Goal: Complete application form: Complete application form

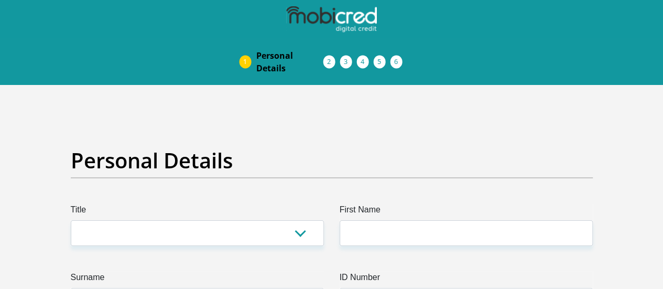
drag, startPoint x: 667, startPoint y: 23, endPoint x: 647, endPoint y: 21, distance: 20.0
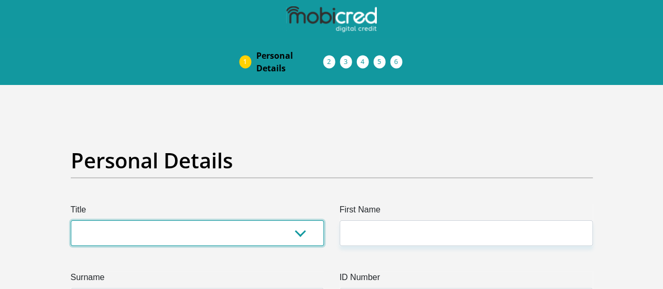
click at [206, 220] on select "Mr Ms Mrs Dr [PERSON_NAME]" at bounding box center [197, 233] width 253 height 26
select select "Mr"
click at [71, 220] on select "Mr Ms Mrs Dr Other" at bounding box center [197, 233] width 253 height 26
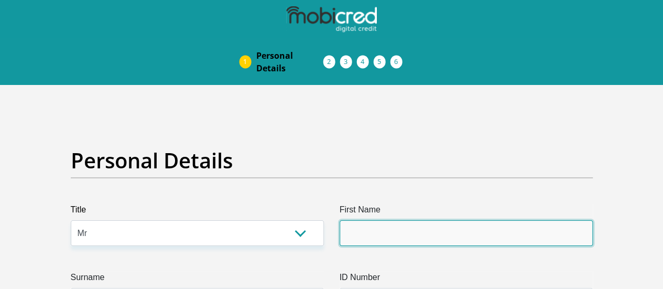
click at [356, 220] on input "First Name" at bounding box center [466, 233] width 253 height 26
type input "Mhlonipheni"
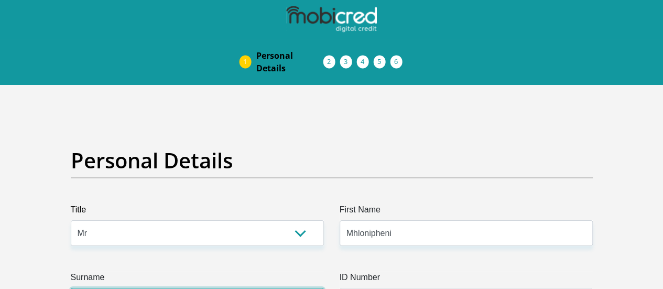
type input "Mazibuko"
type input "0834530069"
select select "ZAF"
type input "112 hayani"
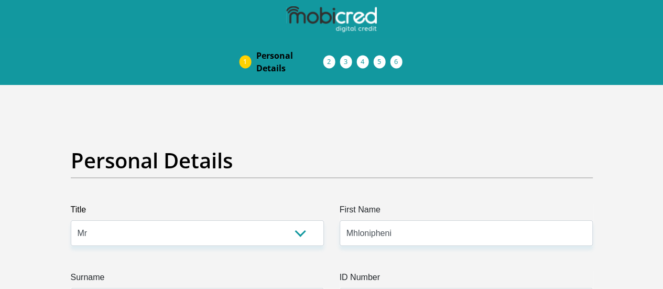
type input "Johannesburg"
type input "2094"
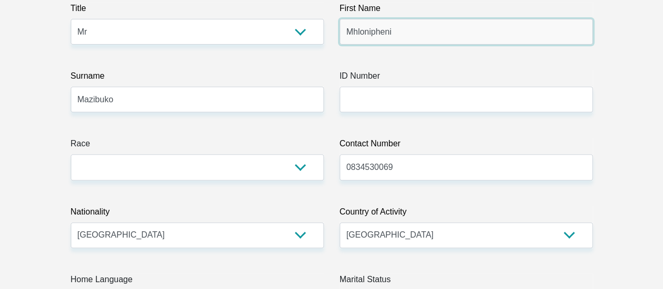
scroll to position [197, 0]
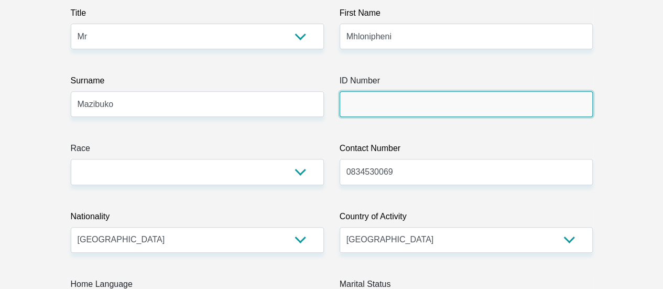
click at [363, 91] on input "ID Number" at bounding box center [466, 104] width 253 height 26
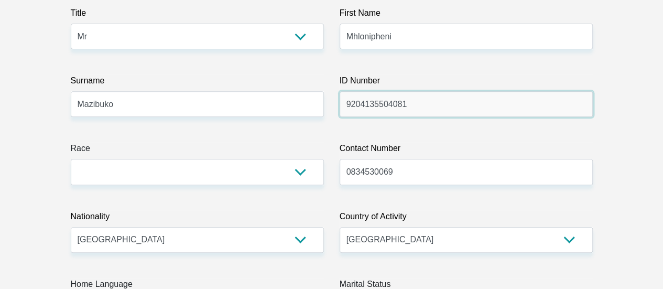
type input "9204135504081"
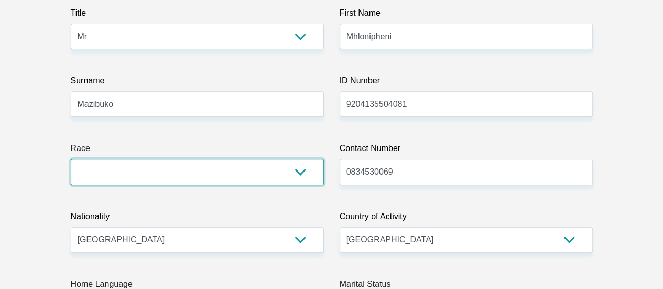
click at [301, 159] on select "Black Coloured Indian White Other" at bounding box center [197, 172] width 253 height 26
select select "1"
click at [71, 159] on select "Black Coloured Indian White Other" at bounding box center [197, 172] width 253 height 26
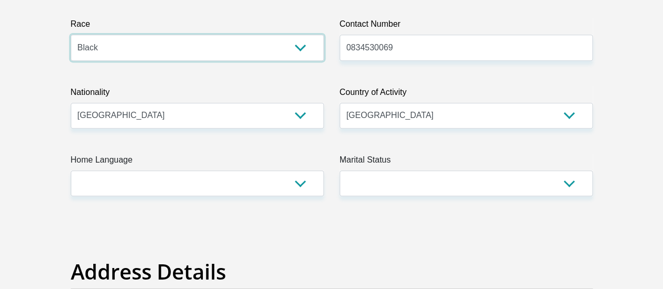
scroll to position [335, 0]
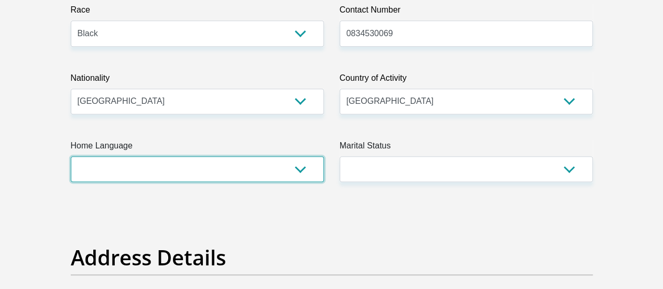
click at [303, 156] on select "Afrikaans English Sepedi South Ndebele Southern Sotho Swati Tsonga Tswana Venda…" at bounding box center [197, 169] width 253 height 26
select select "zul"
click at [71, 156] on select "Afrikaans English Sepedi South Ndebele Southern Sotho Swati Tsonga Tswana Venda…" at bounding box center [197, 169] width 253 height 26
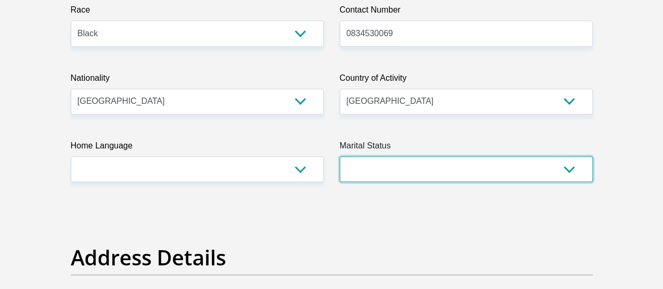
click at [396, 156] on select "Married ANC Single Divorced Widowed Married COP or Customary Law" at bounding box center [466, 169] width 253 height 26
select select "2"
click at [340, 156] on select "Married ANC Single Divorced Widowed Married COP or Customary Law" at bounding box center [466, 169] width 253 height 26
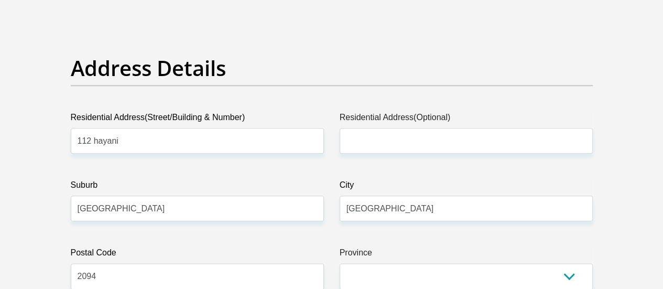
scroll to position [529, 0]
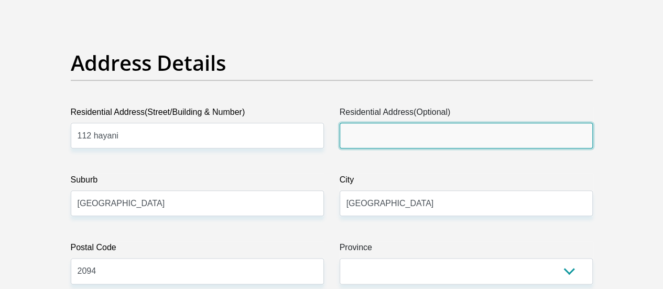
click at [385, 123] on input "Residential Address(Optional)" at bounding box center [466, 136] width 253 height 26
type input "Doorenfontein"
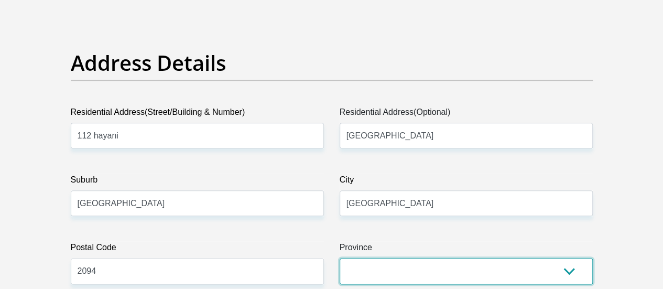
click at [552, 258] on select "Eastern Cape Free State Gauteng KwaZulu-Natal Limpopo Mpumalanga Northern Cape …" at bounding box center [466, 271] width 253 height 26
select select "Gauteng"
click at [340, 258] on select "Eastern Cape Free State Gauteng KwaZulu-Natal Limpopo Mpumalanga Northern Cape …" at bounding box center [466, 271] width 253 height 26
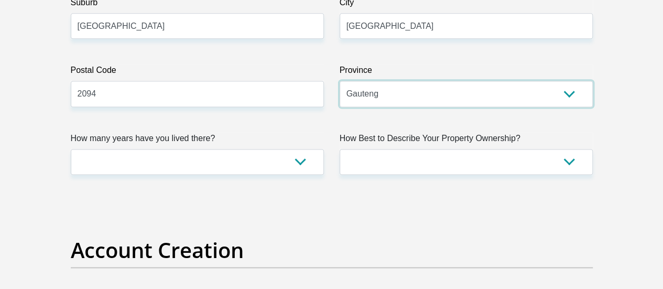
scroll to position [716, 0]
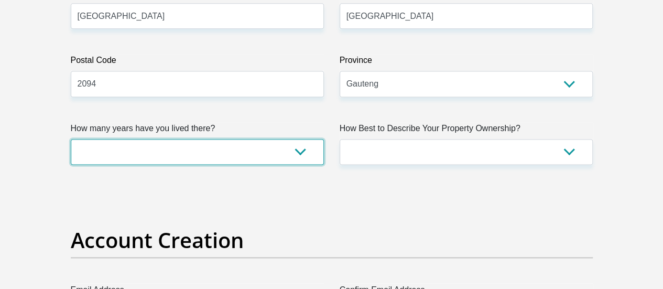
click at [300, 139] on select "less than 1 year 1-3 years 3-5 years 5+ years" at bounding box center [197, 152] width 253 height 26
select select "2"
click at [71, 139] on select "less than 1 year 1-3 years 3-5 years 5+ years" at bounding box center [197, 152] width 253 height 26
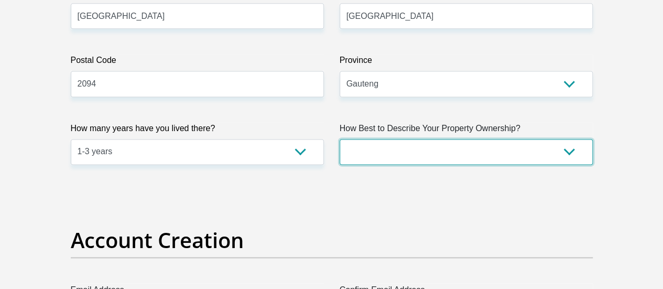
click at [574, 139] on select "Owned Rented Family Owned Company Dwelling" at bounding box center [466, 152] width 253 height 26
select select "Rented"
click at [340, 139] on select "Owned Rented Family Owned Company Dwelling" at bounding box center [466, 152] width 253 height 26
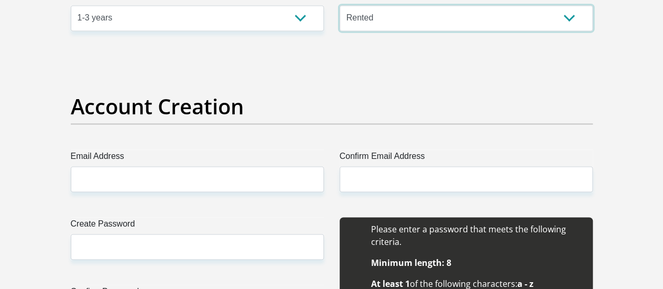
scroll to position [898, 0]
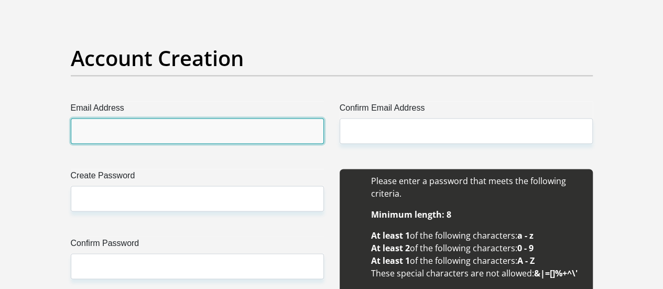
click at [153, 118] on input "Email Address" at bounding box center [197, 131] width 253 height 26
type input "mhl.mazb@gmail.com"
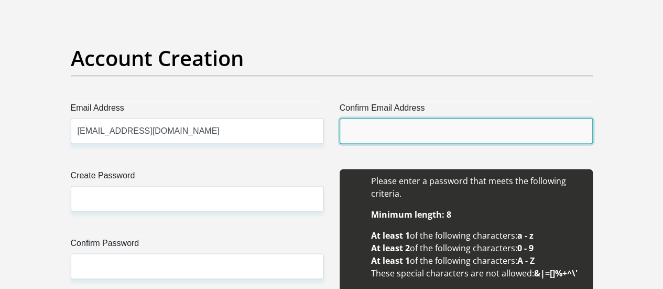
type input "mhl.mazb@gmail.com"
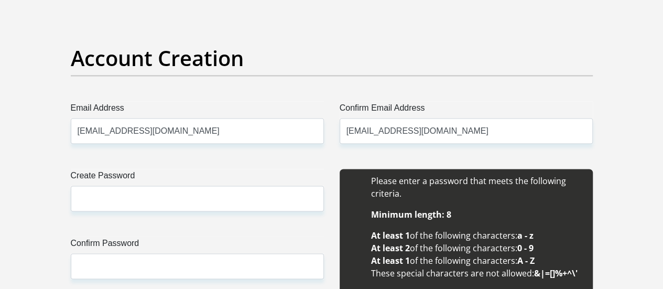
type input "Mhlonipheni"
type input "Mazibuko"
type input "0834530069"
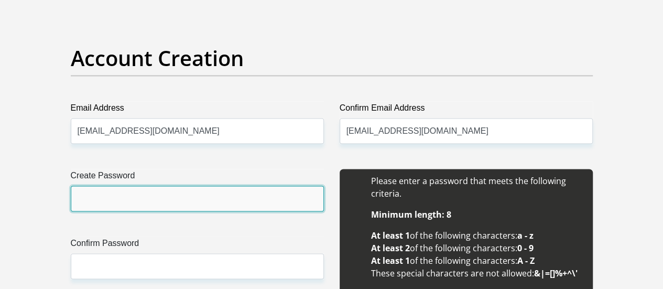
click at [169, 186] on input "Create Password" at bounding box center [197, 199] width 253 height 26
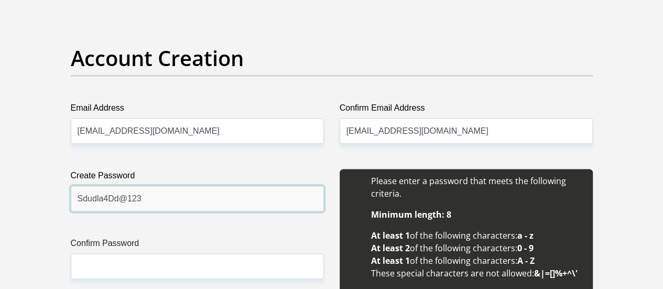
type input "Sdudla4Dd@123"
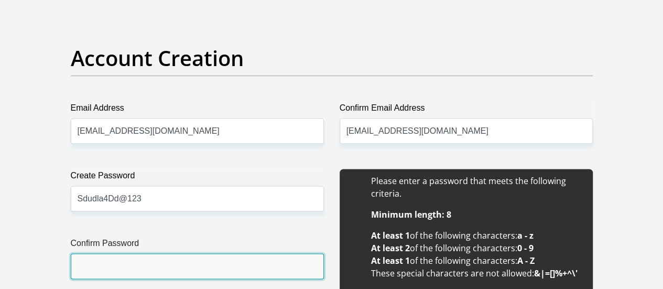
click at [148, 253] on input "Confirm Password" at bounding box center [197, 266] width 253 height 26
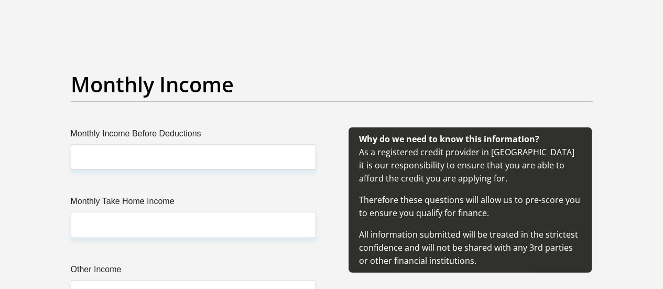
scroll to position [1203, 0]
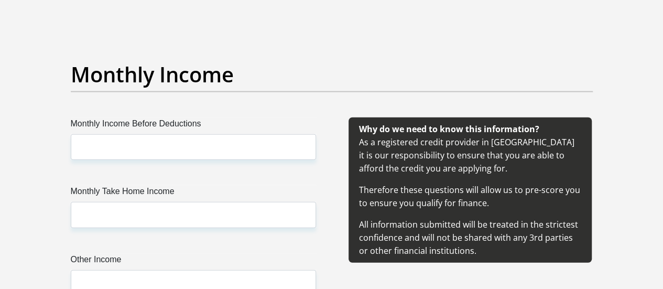
type input "Sdudla4Dd@123"
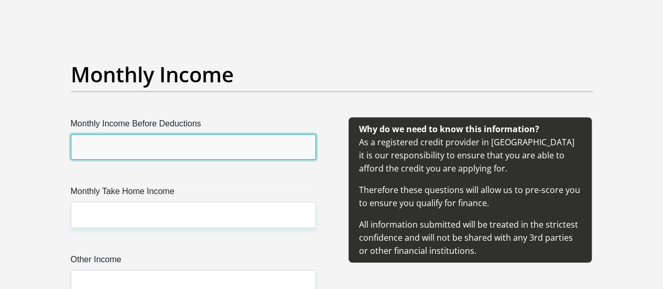
click at [130, 134] on input "Monthly Income Before Deductions" at bounding box center [193, 147] width 245 height 26
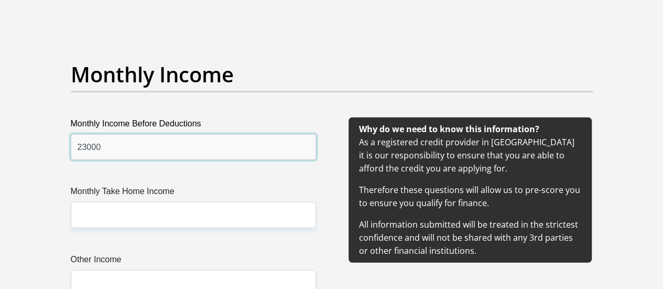
type input "23000"
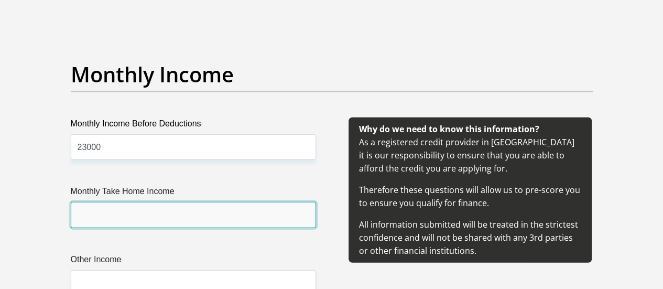
click at [137, 202] on input "Monthly Take Home Income" at bounding box center [193, 215] width 245 height 26
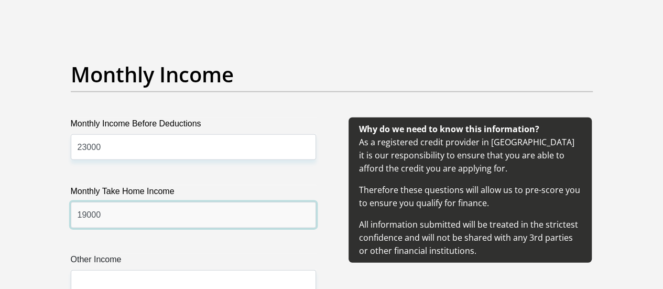
type input "19000"
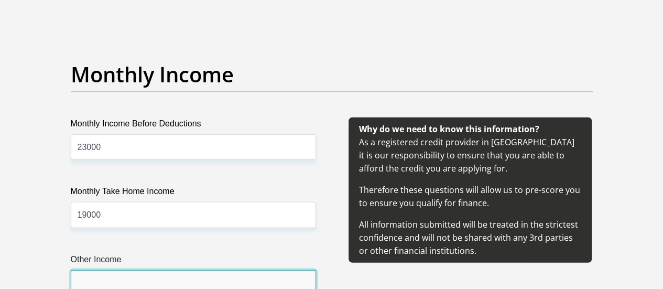
click at [157, 270] on input "Other Income" at bounding box center [193, 283] width 245 height 26
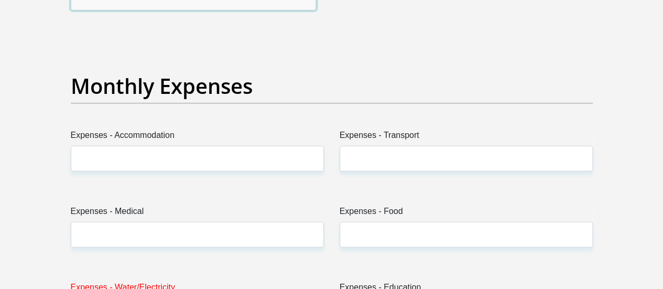
scroll to position [1493, 0]
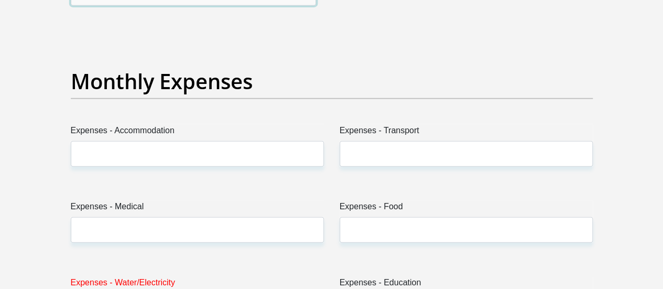
type input "0"
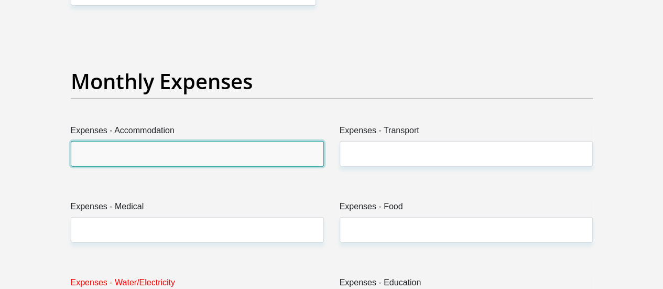
click at [180, 141] on input "Expenses - Accommodation" at bounding box center [197, 154] width 253 height 26
type input "3500"
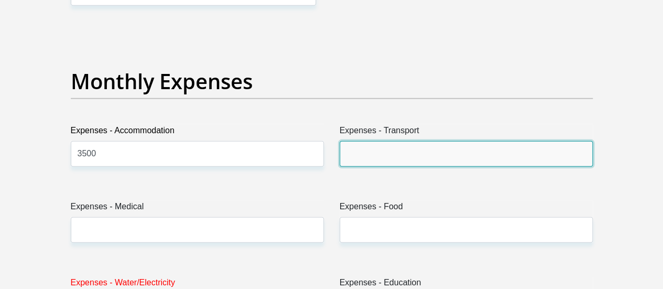
click at [395, 141] on input "Expenses - Transport" at bounding box center [466, 154] width 253 height 26
type input "150"
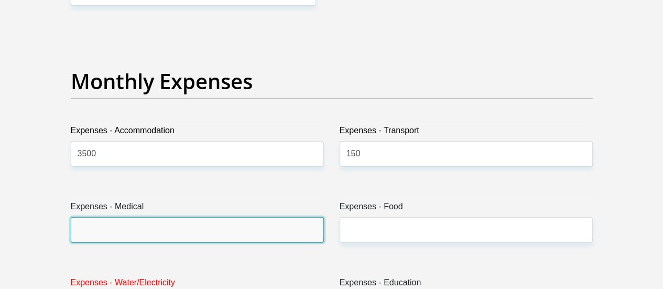
click at [212, 217] on input "Expenses - Medical" at bounding box center [197, 230] width 253 height 26
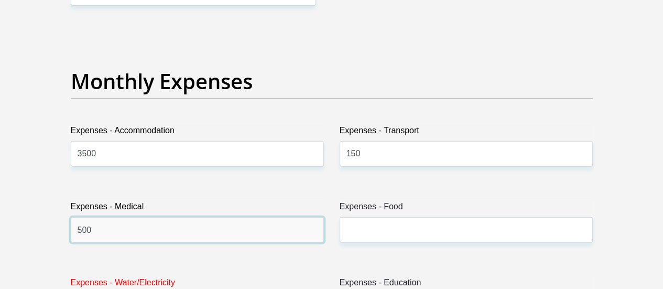
type input "500"
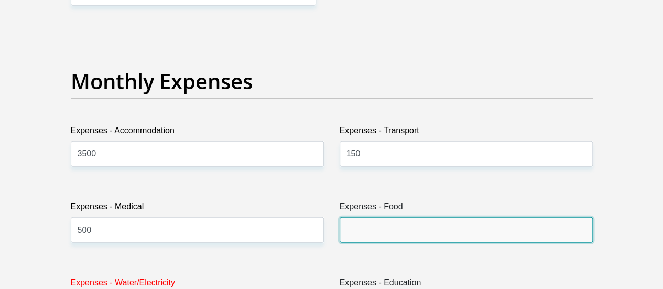
click at [357, 217] on input "Expenses - Food" at bounding box center [466, 230] width 253 height 26
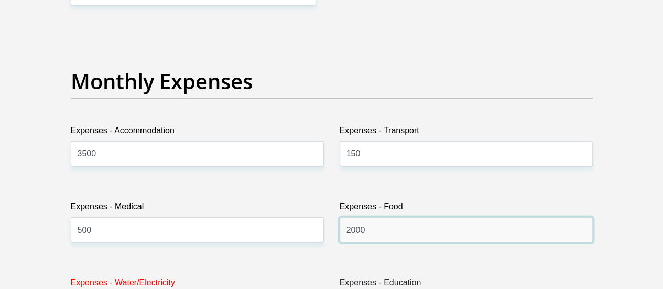
type input "2000"
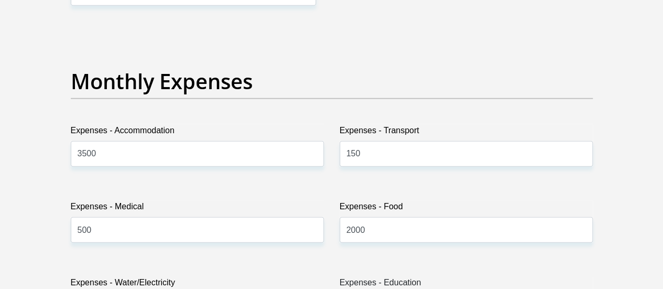
type input "500"
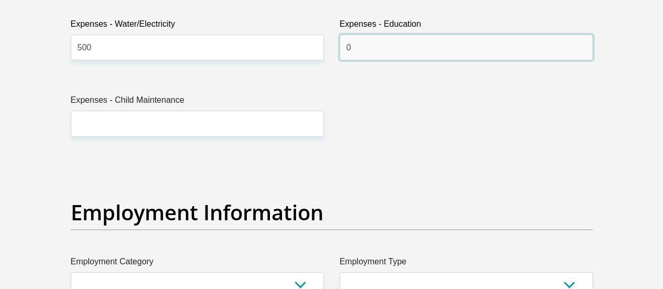
scroll to position [1766, 0]
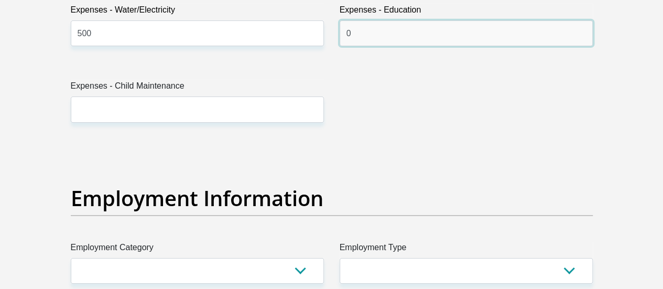
type input "0"
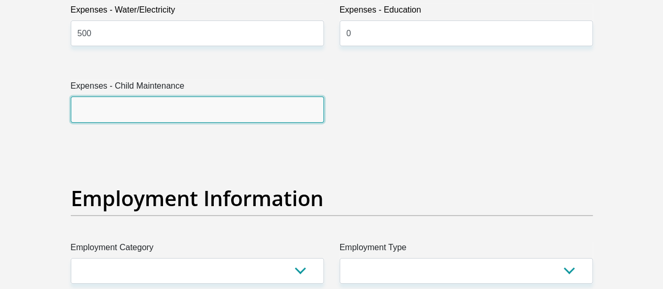
click at [173, 96] on input "Expenses - Child Maintenance" at bounding box center [197, 109] width 253 height 26
type input "0"
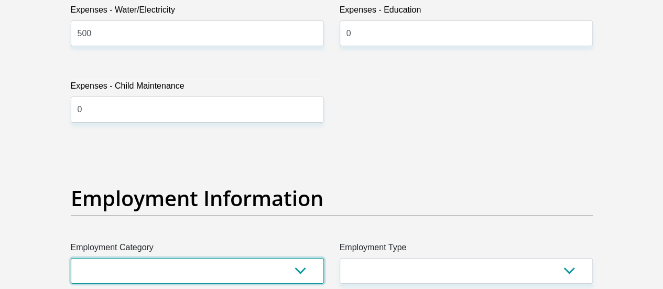
click at [305, 258] on select "AGRICULTURE ALCOHOL & TOBACCO CONSTRUCTION MATERIALS METALLURGY EQUIPMENT FOR R…" at bounding box center [197, 271] width 253 height 26
select select "69"
click at [71, 258] on select "AGRICULTURE ALCOHOL & TOBACCO CONSTRUCTION MATERIALS METALLURGY EQUIPMENT FOR R…" at bounding box center [197, 271] width 253 height 26
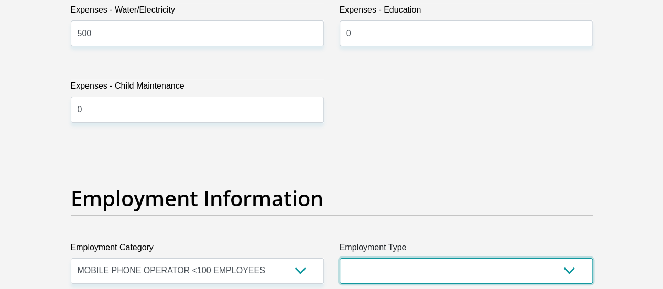
click at [427, 258] on select "College/Lecturer Craft Seller Creative Driver Executive Farmer Forces - Non Com…" at bounding box center [466, 271] width 253 height 26
select select "Labourer"
click at [340, 258] on select "College/Lecturer Craft Seller Creative Driver Executive Farmer Forces - Non Com…" at bounding box center [466, 271] width 253 height 26
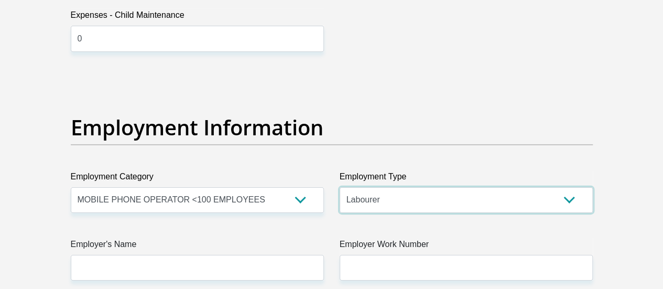
scroll to position [1861, 0]
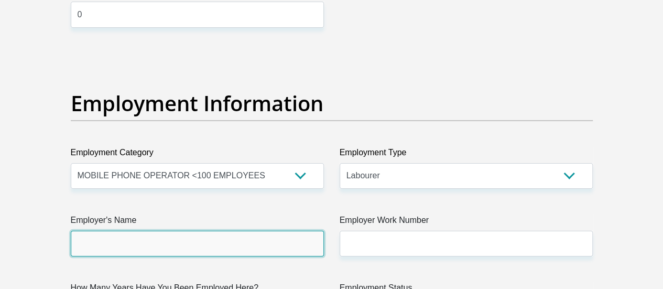
click at [118, 231] on input "Employer's Name" at bounding box center [197, 244] width 253 height 26
type input "IHStowers"
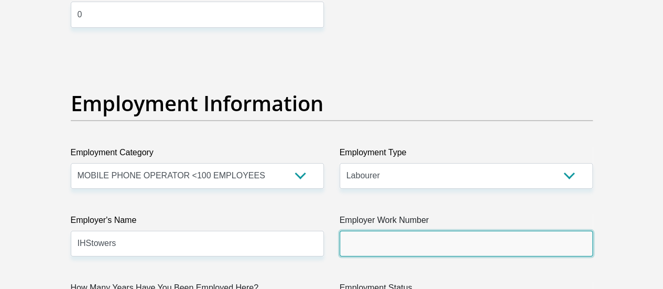
click at [406, 231] on input "Employer Work Number" at bounding box center [466, 244] width 253 height 26
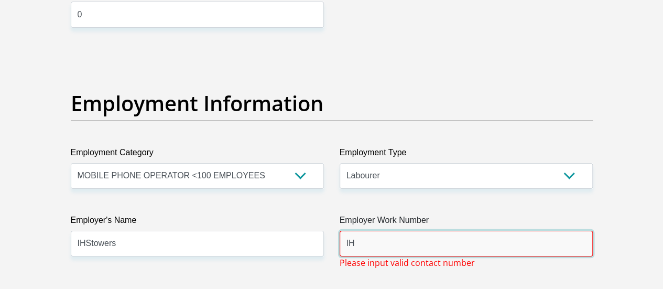
type input "I"
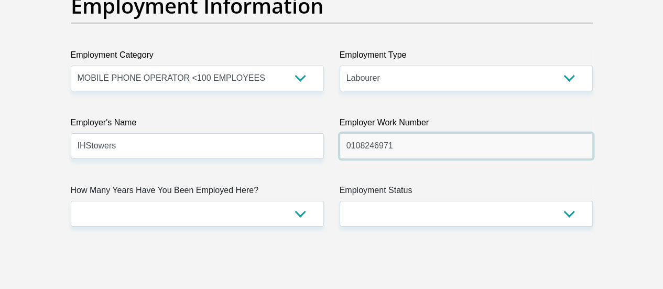
scroll to position [2000, 0]
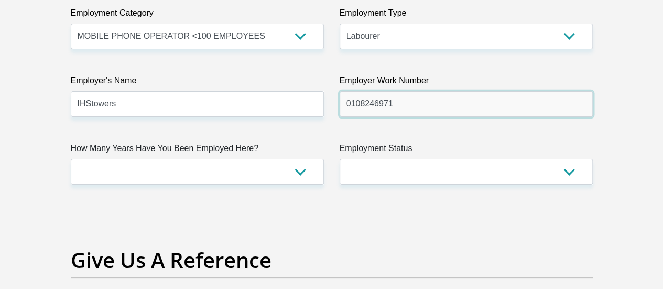
type input "0108246971"
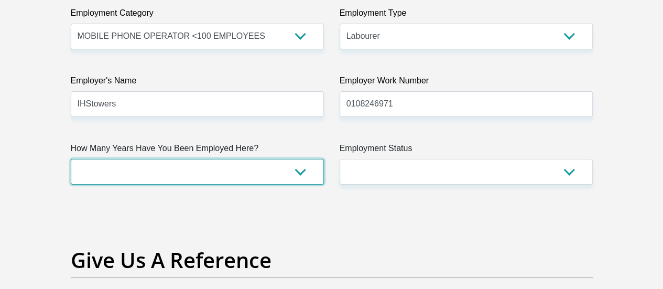
click at [301, 159] on select "less than 1 year 1-3 years 3-5 years 5+ years" at bounding box center [197, 172] width 253 height 26
select select "24"
click at [71, 159] on select "less than 1 year 1-3 years 3-5 years 5+ years" at bounding box center [197, 172] width 253 height 26
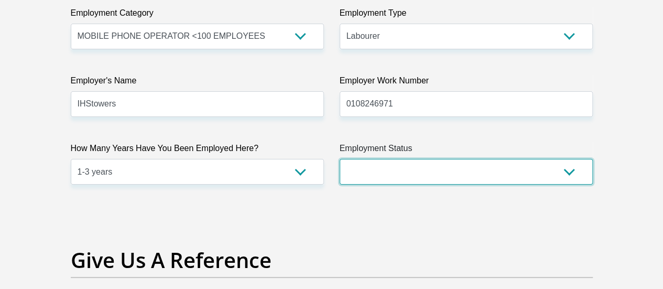
click at [419, 159] on select "Permanent/Full-time Part-time/Casual Contract Worker Self-Employed Housewife Re…" at bounding box center [466, 172] width 253 height 26
select select "1"
click at [340, 159] on select "Permanent/Full-time Part-time/Casual Contract Worker Self-Employed Housewife Re…" at bounding box center [466, 172] width 253 height 26
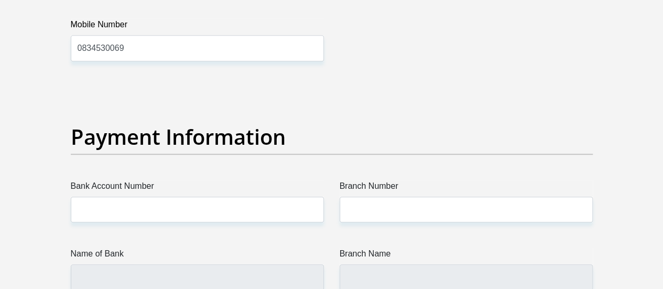
scroll to position [2406, 0]
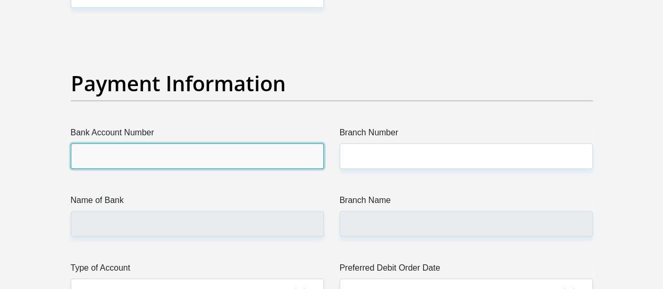
click at [133, 143] on input "Bank Account Number" at bounding box center [197, 156] width 253 height 26
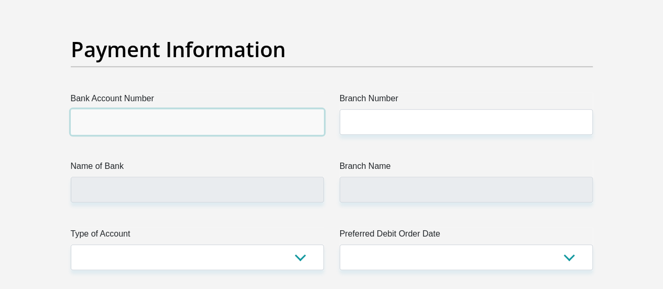
scroll to position [2459, 0]
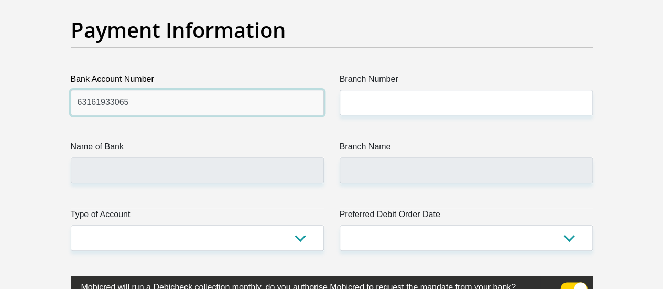
type input "63161933065"
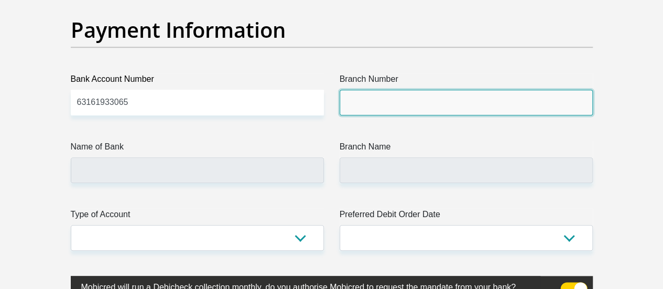
click at [364, 90] on input "Branch Number" at bounding box center [466, 103] width 253 height 26
type input "250655"
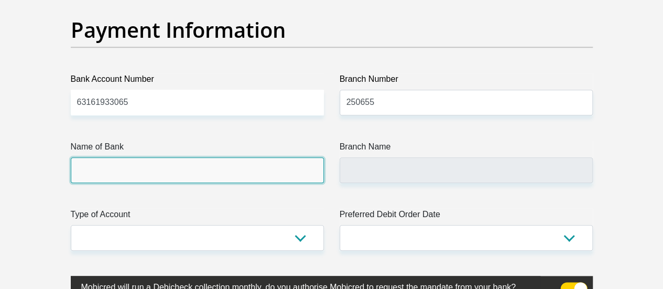
click at [182, 157] on input "Name of Bank" at bounding box center [197, 170] width 253 height 26
type input "FIRSTRAND BANK"
type input "BRANCH 560"
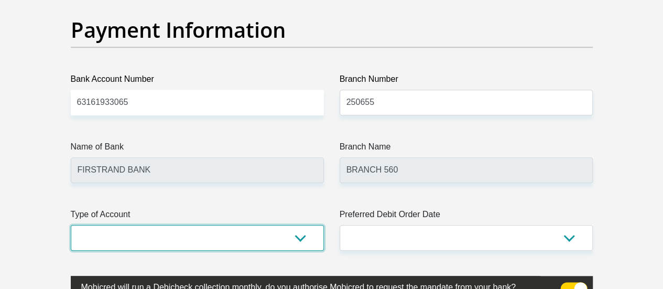
click at [303, 225] on select "Cheque Savings" at bounding box center [197, 238] width 253 height 26
select select "SAV"
click at [71, 225] on select "Cheque Savings" at bounding box center [197, 238] width 253 height 26
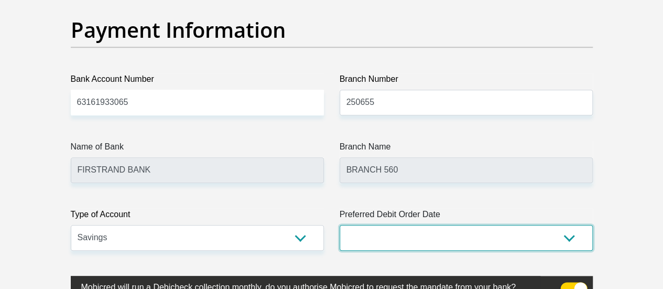
click at [506, 225] on select "1st 2nd 3rd 4th 5th 7th 18th 19th 20th 21st 22nd 23rd 24th 25th 26th 27th 28th …" at bounding box center [466, 238] width 253 height 26
select select "25"
click at [340, 225] on select "1st 2nd 3rd 4th 5th 7th 18th 19th 20th 21st 22nd 23rd 24th 25th 26th 27th 28th …" at bounding box center [466, 238] width 253 height 26
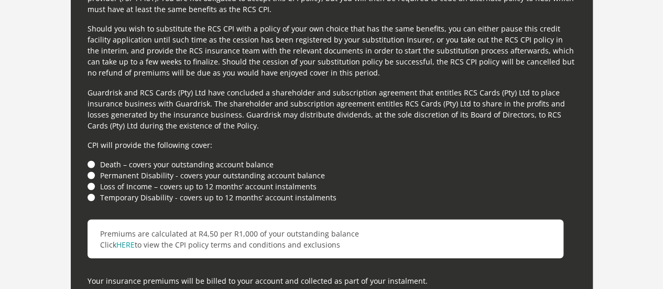
scroll to position [2918, 0]
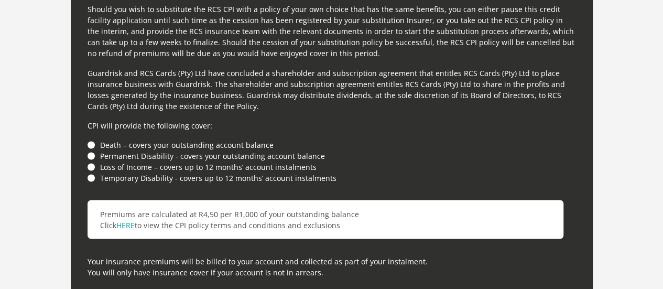
click at [89, 139] on li "Death – covers your outstanding account balance" at bounding box center [332, 144] width 488 height 11
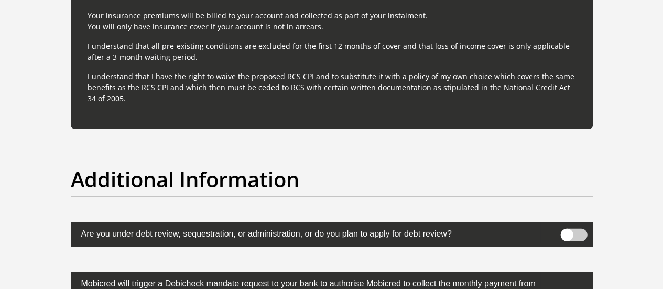
scroll to position [3178, 0]
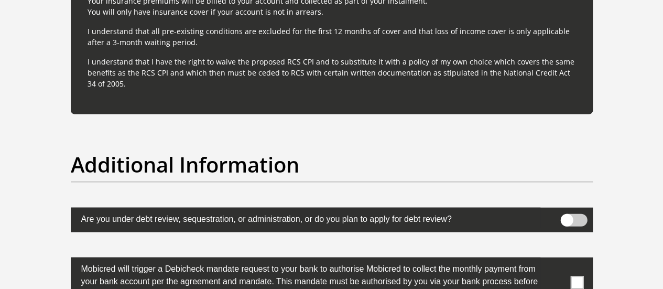
click at [578, 276] on span at bounding box center [576, 282] width 13 height 13
click at [556, 260] on input "checkbox" at bounding box center [556, 260] width 0 height 0
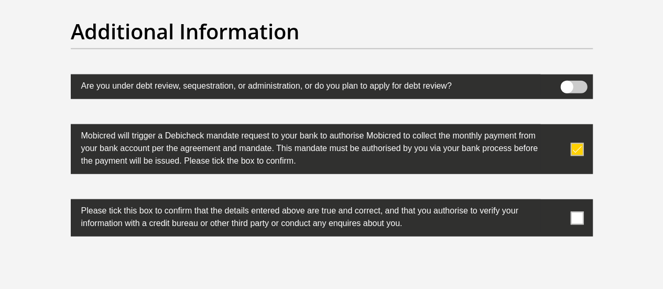
scroll to position [3326, 0]
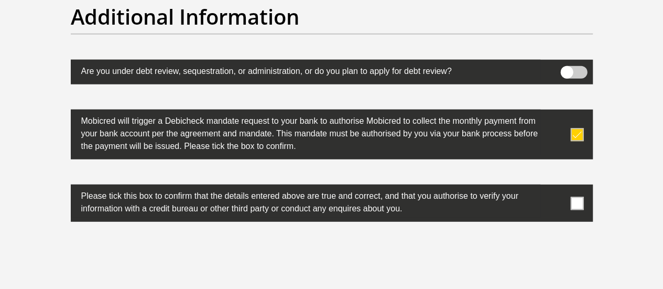
click at [579, 197] on span at bounding box center [576, 203] width 13 height 13
click at [556, 187] on input "checkbox" at bounding box center [556, 187] width 0 height 0
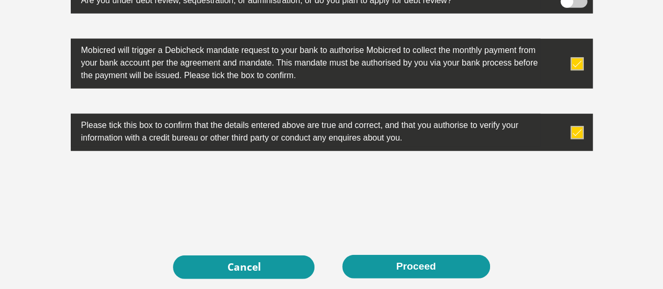
scroll to position [3411, 0]
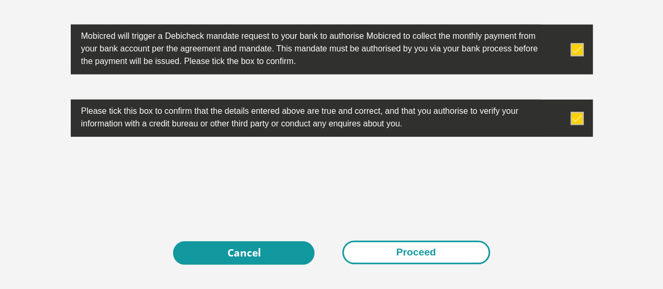
click at [406, 241] on button "Proceed" at bounding box center [416, 253] width 148 height 24
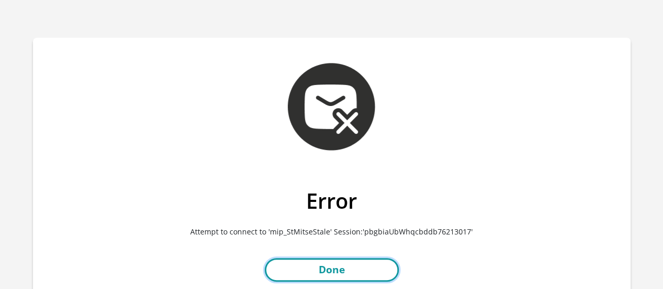
click at [335, 271] on link "Done" at bounding box center [332, 270] width 134 height 24
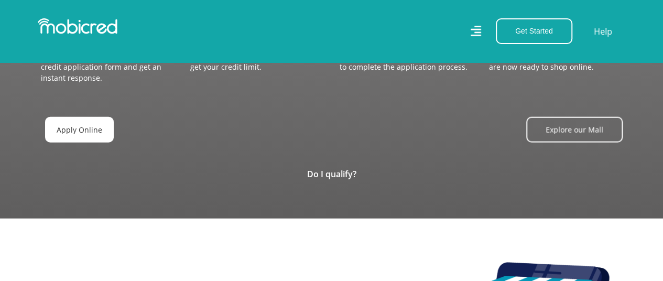
click at [89, 122] on link "Apply Online" at bounding box center [79, 130] width 69 height 26
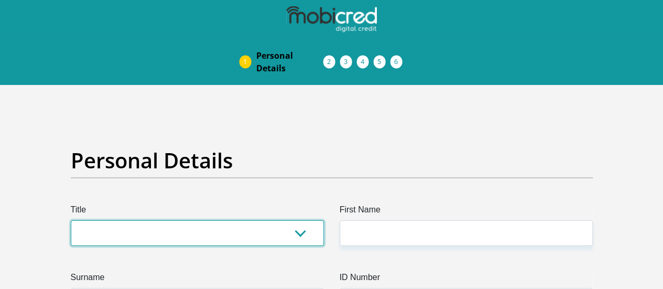
click at [175, 220] on select "Mr Ms Mrs Dr Other" at bounding box center [197, 233] width 253 height 26
select select "Mr"
click at [71, 220] on select "Mr Ms Mrs Dr Other" at bounding box center [197, 233] width 253 height 26
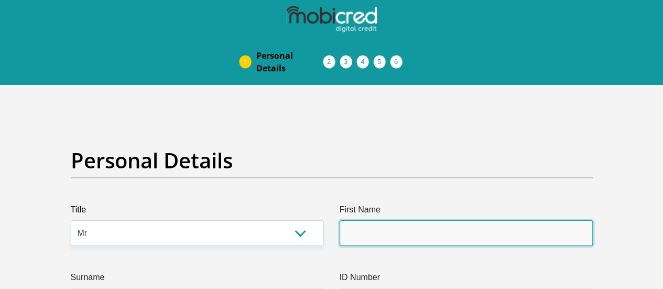
click at [353, 220] on input "First Name" at bounding box center [466, 233] width 253 height 26
type input "Mhlonipheni"
type input "Mazibuko"
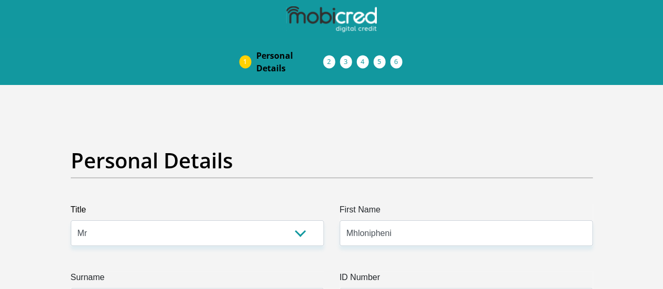
type input "0606261262"
select select "ZAF"
type input "112 hayani end street"
type input "Johannesburg"
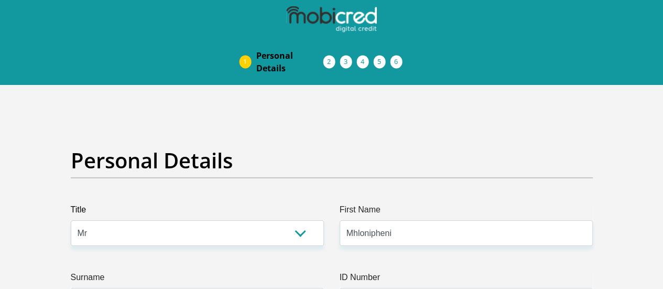
type input "Johannesburg"
type input "2094"
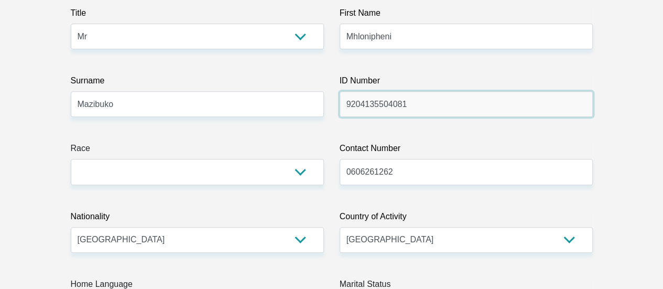
scroll to position [211, 0]
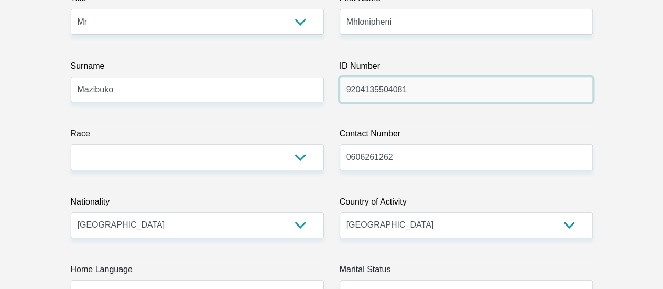
type input "9204135504081"
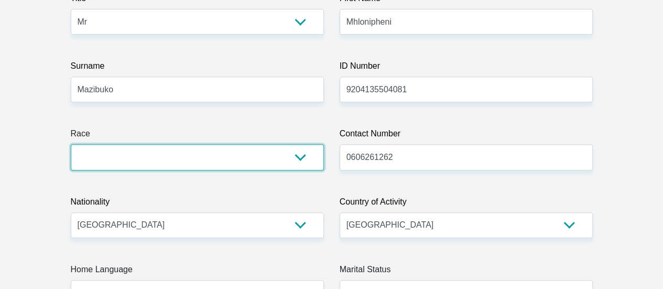
click at [301, 144] on select "Black Coloured Indian White Other" at bounding box center [197, 157] width 253 height 26
select select "1"
click at [71, 144] on select "Black Coloured Indian White Other" at bounding box center [197, 157] width 253 height 26
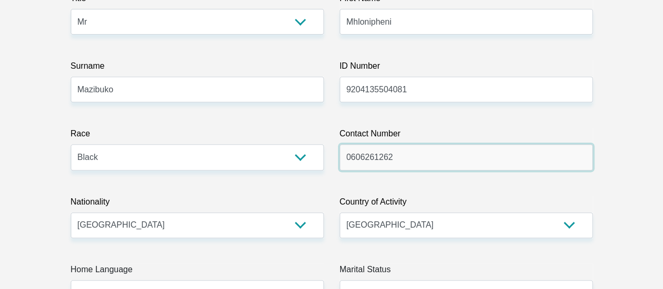
click at [404, 144] on input "0606261262" at bounding box center [466, 157] width 253 height 26
type input "0834530069"
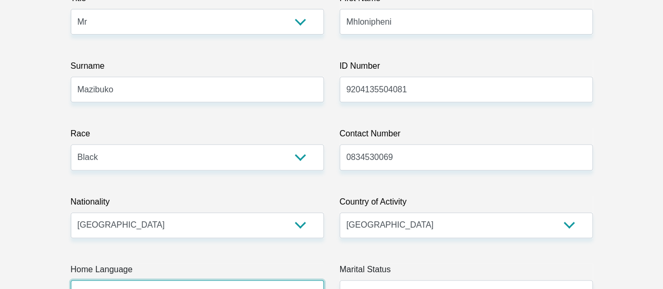
click at [302, 280] on select "Afrikaans English Sepedi South Ndebele Southern Sotho Swati Tsonga Tswana Venda…" at bounding box center [197, 293] width 253 height 26
select select "zul"
click at [71, 280] on select "Afrikaans English Sepedi South Ndebele Southern Sotho Swati Tsonga Tswana Venda…" at bounding box center [197, 293] width 253 height 26
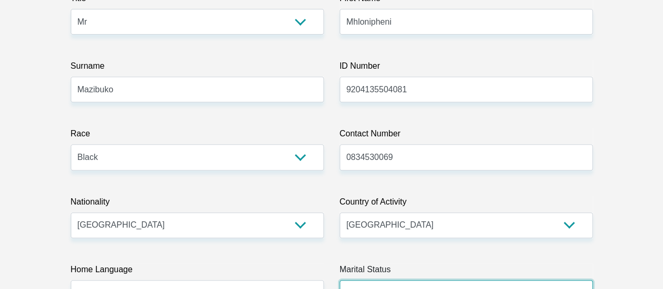
click at [374, 280] on select "Married ANC Single Divorced Widowed Married COP or Customary Law" at bounding box center [466, 293] width 253 height 26
select select "2"
click at [340, 280] on select "Married ANC Single Divorced Widowed Married COP or Customary Law" at bounding box center [466, 293] width 253 height 26
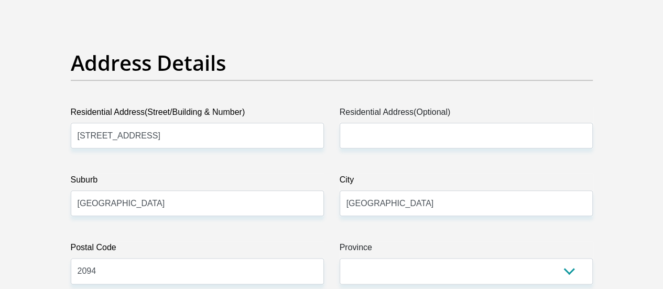
scroll to position [539, 0]
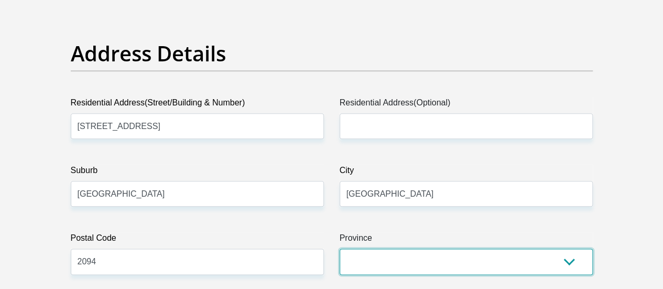
click at [561, 248] on select "Eastern Cape Free State Gauteng KwaZulu-Natal Limpopo Mpumalanga Northern Cape …" at bounding box center [466, 261] width 253 height 26
select select "Gauteng"
click at [340, 248] on select "Eastern Cape Free State Gauteng KwaZulu-Natal Limpopo Mpumalanga Northern Cape …" at bounding box center [466, 261] width 253 height 26
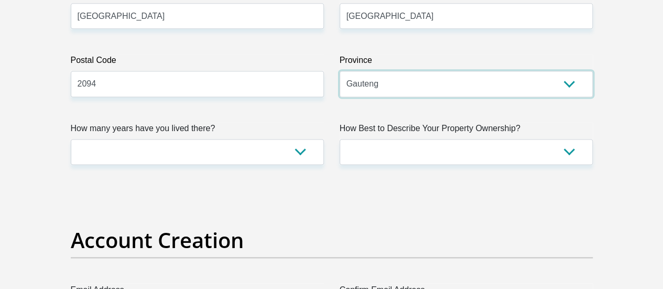
scroll to position [765, 0]
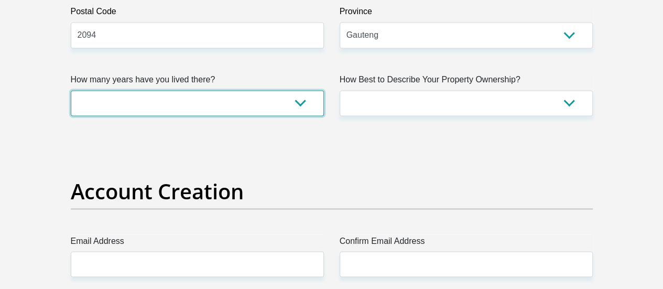
click at [301, 90] on select "less than 1 year 1-3 years 3-5 years 5+ years" at bounding box center [197, 103] width 253 height 26
select select "2"
click at [71, 90] on select "less than 1 year 1-3 years 3-5 years 5+ years" at bounding box center [197, 103] width 253 height 26
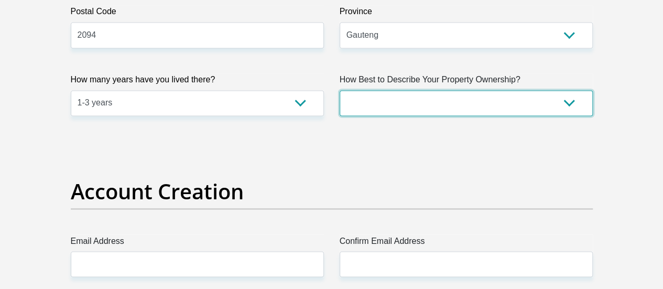
click at [426, 90] on select "Owned Rented Family Owned Company Dwelling" at bounding box center [466, 103] width 253 height 26
select select "Rented"
click at [340, 90] on select "Owned Rented Family Owned Company Dwelling" at bounding box center [466, 103] width 253 height 26
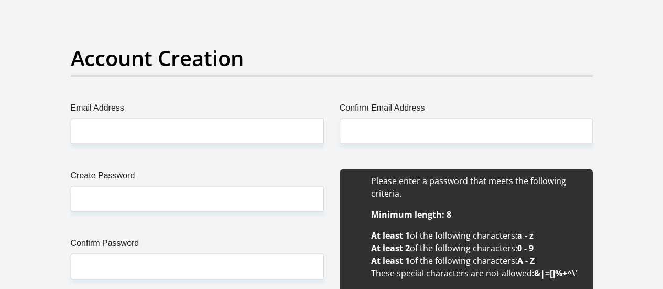
scroll to position [922, 0]
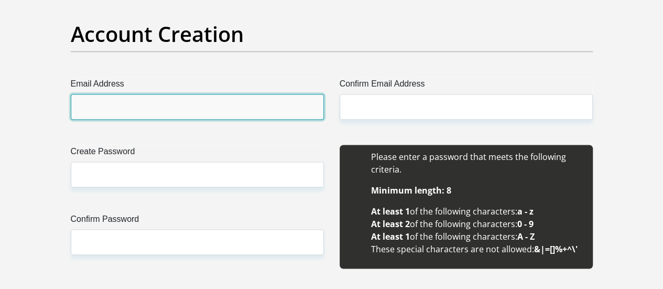
click at [246, 94] on input "Email Address" at bounding box center [197, 107] width 253 height 26
type input "mhl.mazb@gmail.com"
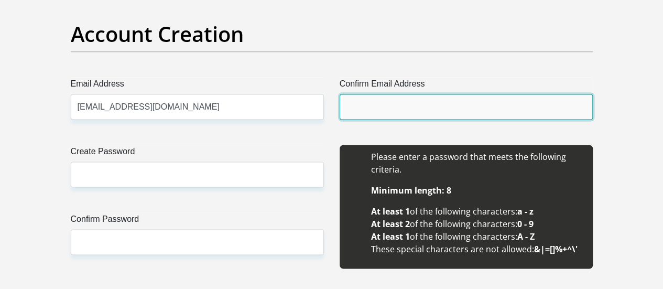
type input "mhl.mazb@gmail.com"
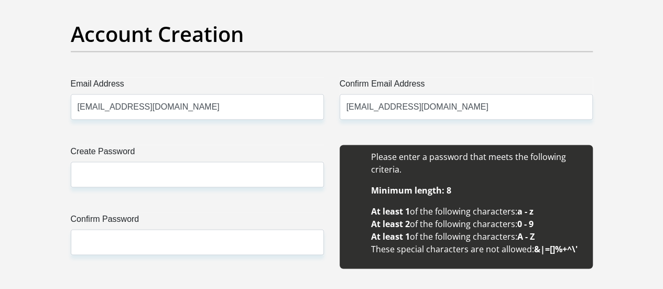
type input "Mhlonipheni"
type input "Mazibuko"
type input "0606261262"
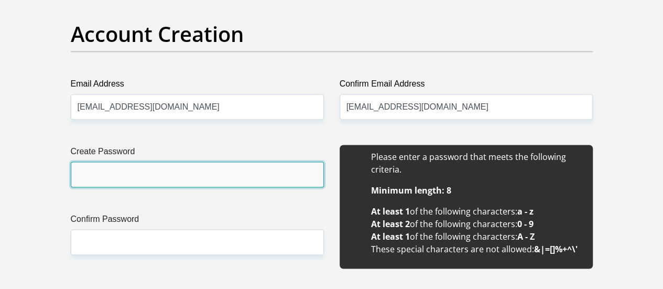
click at [194, 161] on input "Create Password" at bounding box center [197, 174] width 253 height 26
type input "Sdudla4Dd@123"
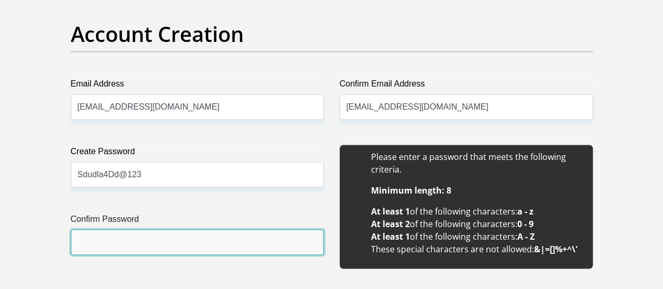
click at [135, 229] on input "Confirm Password" at bounding box center [197, 242] width 253 height 26
type input "Sdudla4Dd@123"
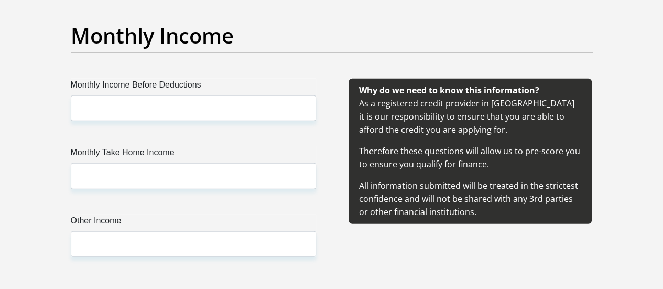
scroll to position [1247, 0]
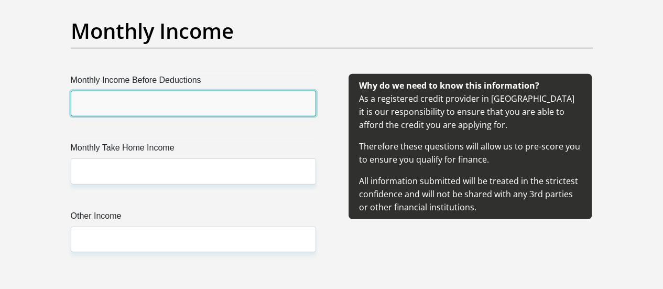
click at [153, 91] on input "Monthly Income Before Deductions" at bounding box center [193, 104] width 245 height 26
type input "23000"
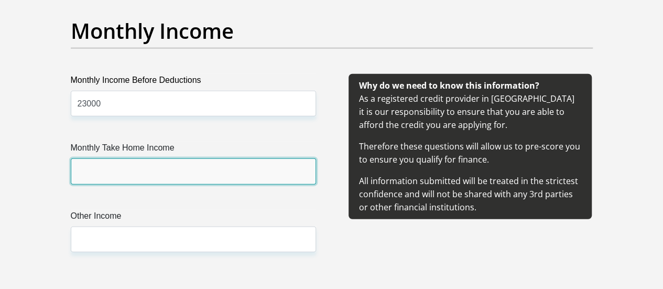
click at [140, 158] on input "Monthly Take Home Income" at bounding box center [193, 171] width 245 height 26
type input "19000"
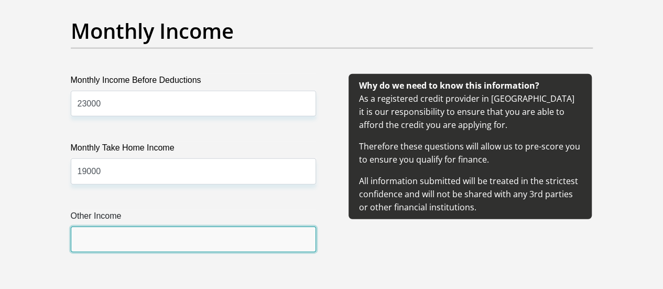
click at [133, 226] on input "Other Income" at bounding box center [193, 239] width 245 height 26
type input "0"
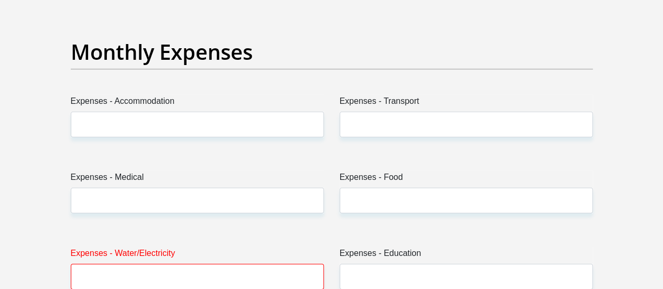
scroll to position [1527, 0]
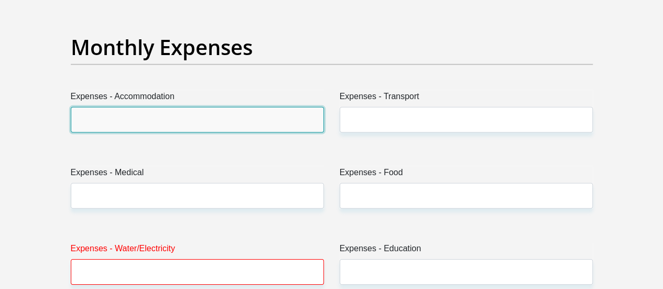
click at [181, 107] on input "Expenses - Accommodation" at bounding box center [197, 120] width 253 height 26
type input "3500"
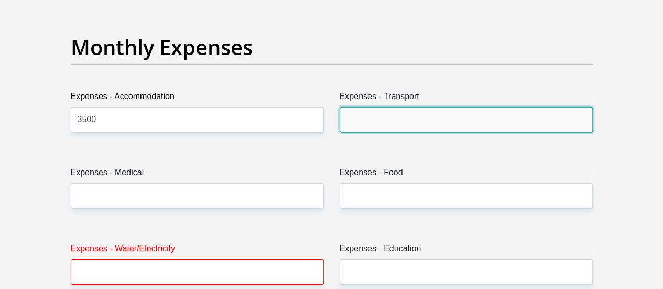
click at [384, 107] on input "Expenses - Transport" at bounding box center [466, 120] width 253 height 26
type input "150"
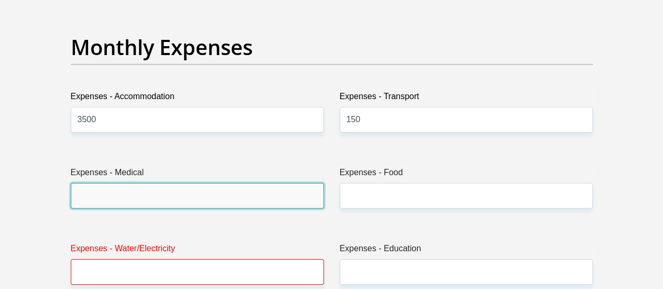
click at [188, 183] on input "Expenses - Medical" at bounding box center [197, 196] width 253 height 26
type input "500"
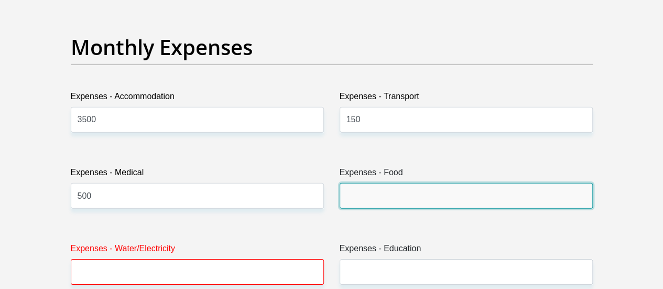
click at [377, 183] on input "Expenses - Food" at bounding box center [466, 196] width 253 height 26
type input "2000"
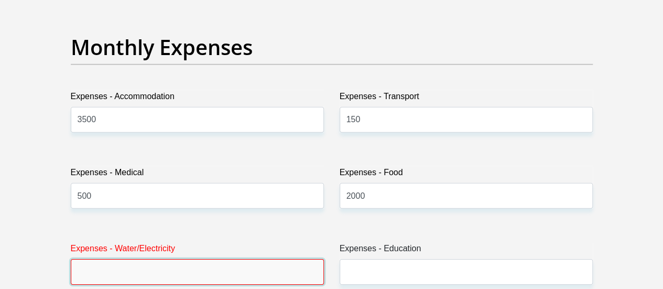
click at [184, 259] on input "Expenses - Water/Electricity" at bounding box center [197, 272] width 253 height 26
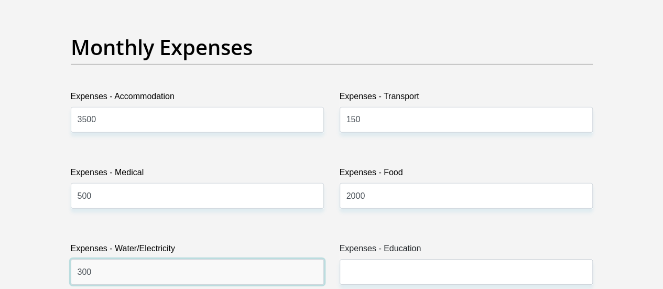
type input "300"
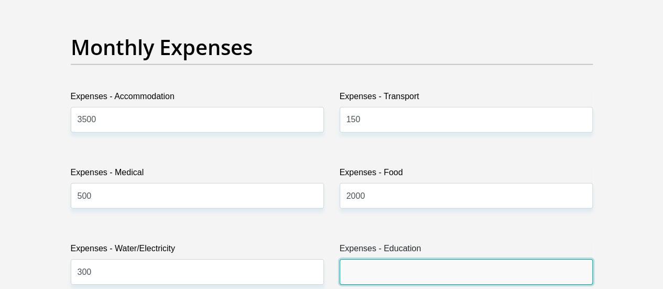
click at [390, 259] on input "Expenses - Education" at bounding box center [466, 272] width 253 height 26
type input "0"
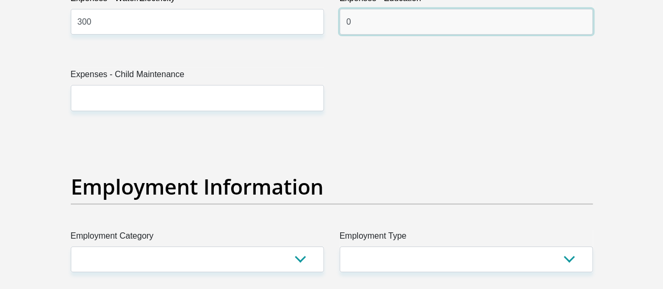
scroll to position [1792, 0]
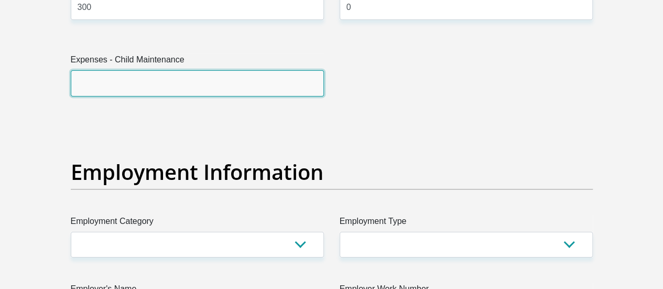
click at [163, 70] on input "Expenses - Child Maintenance" at bounding box center [197, 83] width 253 height 26
type input "0"
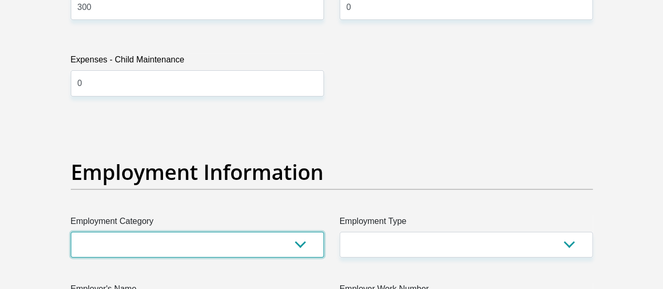
click at [176, 232] on select "AGRICULTURE ALCOHOL & TOBACCO CONSTRUCTION MATERIALS METALLURGY EQUIPMENT FOR R…" at bounding box center [197, 245] width 253 height 26
select select "13"
click at [71, 232] on select "AGRICULTURE ALCOHOL & TOBACCO CONSTRUCTION MATERIALS METALLURGY EQUIPMENT FOR R…" at bounding box center [197, 245] width 253 height 26
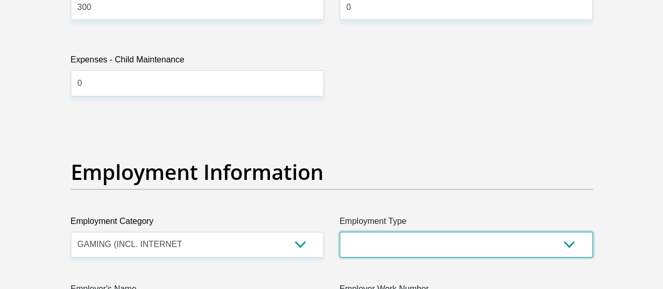
click at [410, 232] on select "College/Lecturer Craft Seller Creative Driver Executive Farmer Forces - Non Com…" at bounding box center [466, 245] width 253 height 26
select select "Labourer"
click at [340, 232] on select "College/Lecturer Craft Seller Creative Driver Executive Farmer Forces - Non Com…" at bounding box center [466, 245] width 253 height 26
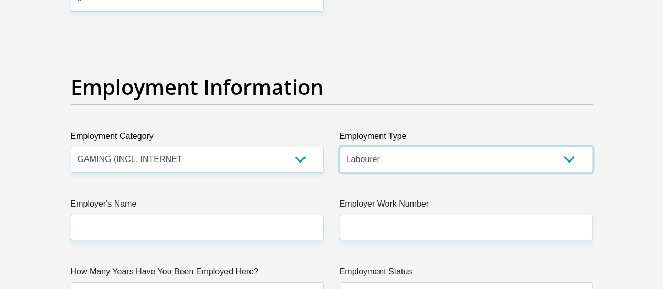
scroll to position [1882, 0]
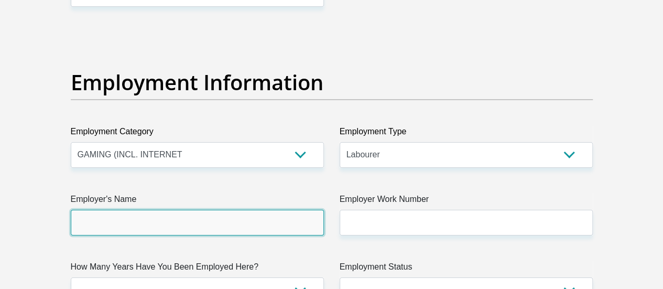
click at [264, 210] on input "Employer's Name" at bounding box center [197, 223] width 253 height 26
type input "IHStowers"
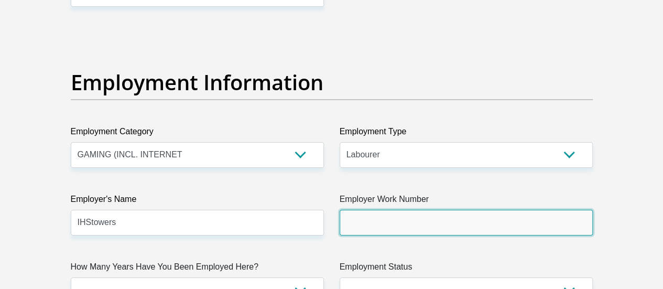
click at [366, 210] on input "Employer Work Number" at bounding box center [466, 223] width 253 height 26
type input "0108246971"
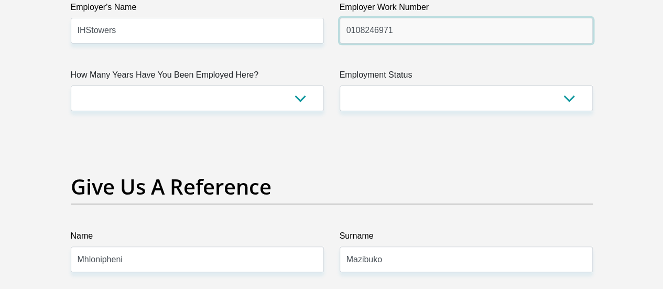
scroll to position [2083, 0]
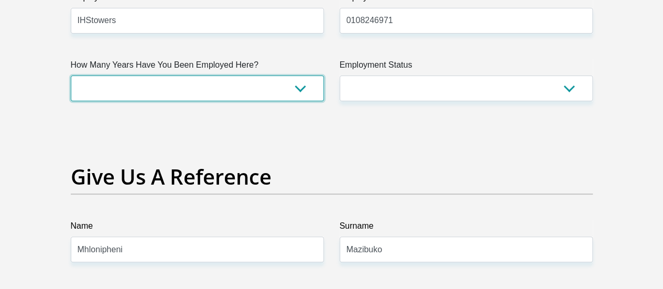
click at [299, 75] on select "less than 1 year 1-3 years 3-5 years 5+ years" at bounding box center [197, 88] width 253 height 26
select select "24"
click at [71, 75] on select "less than 1 year 1-3 years 3-5 years 5+ years" at bounding box center [197, 88] width 253 height 26
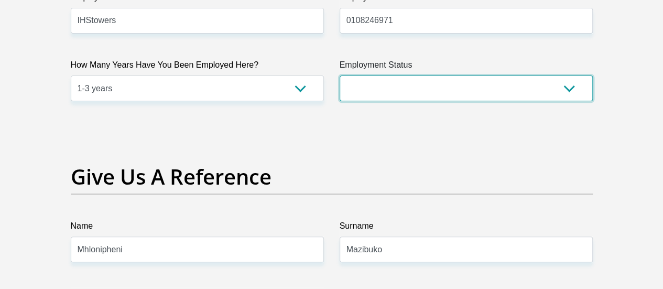
click at [374, 75] on select "Permanent/Full-time Part-time/Casual Contract Worker Self-Employed Housewife Re…" at bounding box center [466, 88] width 253 height 26
select select "1"
click at [340, 75] on select "Permanent/Full-time Part-time/Casual Contract Worker Self-Employed Housewife Re…" at bounding box center [466, 88] width 253 height 26
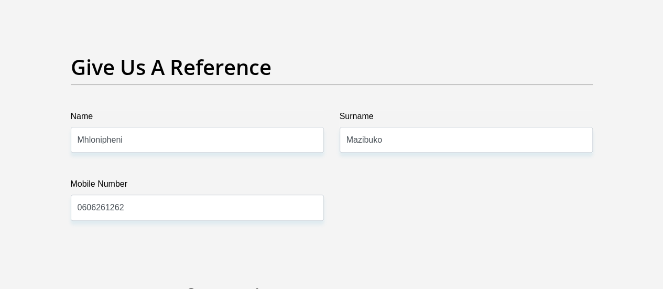
scroll to position [2198, 0]
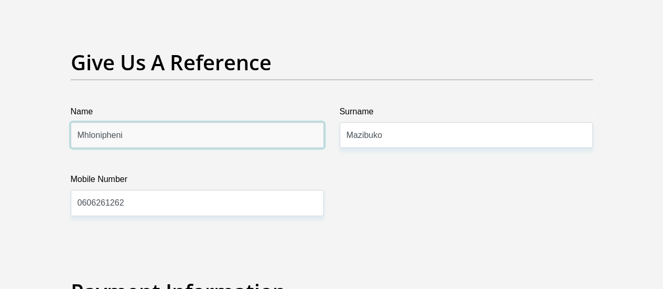
click at [174, 122] on input "Mhlonipheni" at bounding box center [197, 135] width 253 height 26
type input "M"
type input "Thamsanqa"
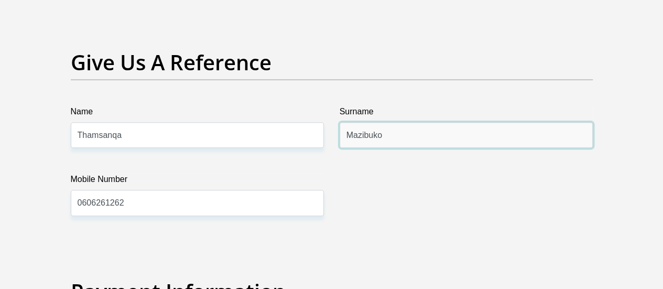
click at [388, 122] on input "Mazibuko" at bounding box center [466, 135] width 253 height 26
type input "M"
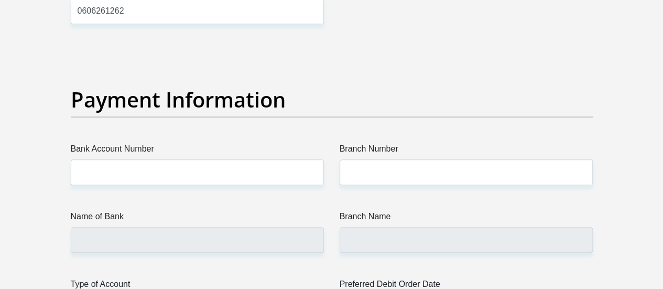
scroll to position [2385, 0]
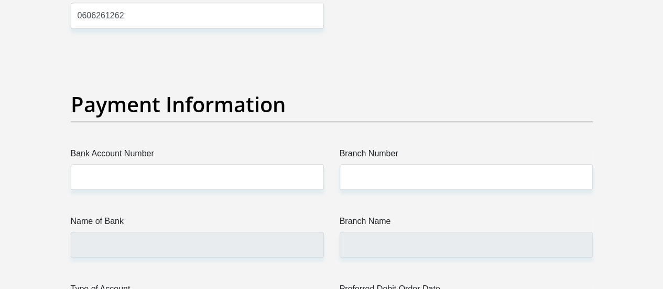
type input "Zide"
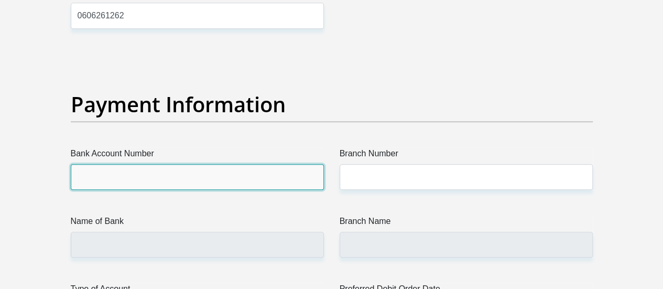
click at [231, 164] on input "Bank Account Number" at bounding box center [197, 177] width 253 height 26
type input "63161933065"
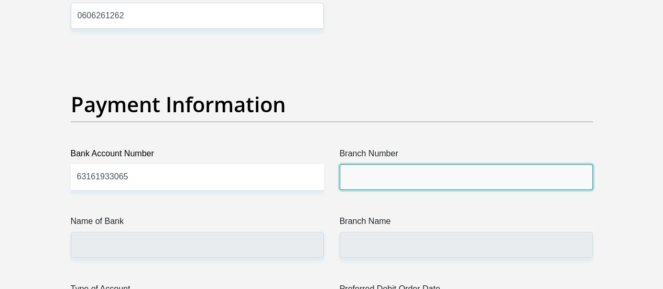
click at [384, 164] on input "Branch Number" at bounding box center [466, 177] width 253 height 26
type input "250655"
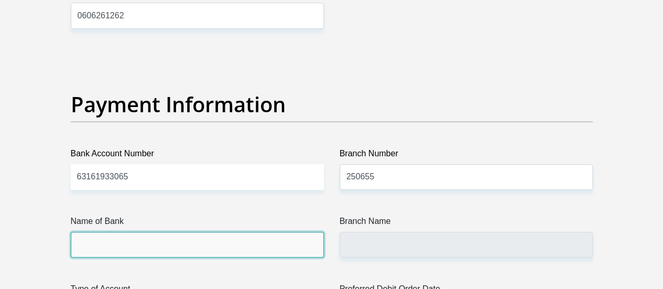
click at [187, 232] on input "Name of Bank" at bounding box center [197, 245] width 253 height 26
type input "FIRSTRAND BANK"
type input "BRANCH 560"
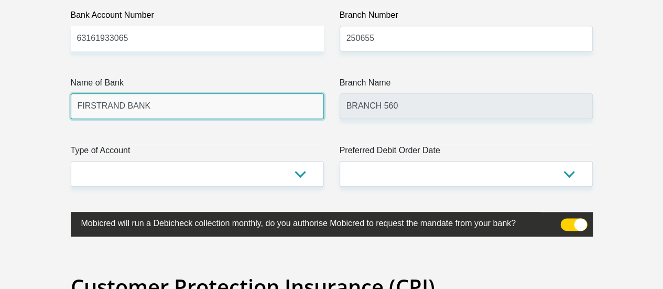
scroll to position [2532, 0]
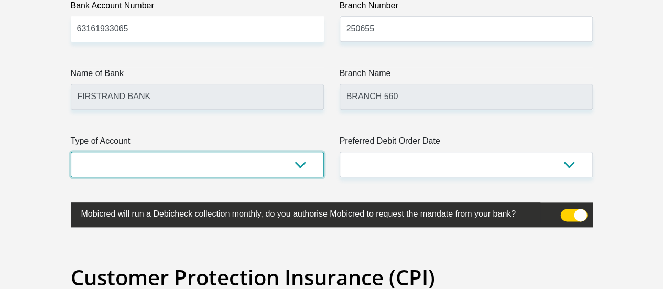
click at [294, 151] on select "Cheque Savings" at bounding box center [197, 164] width 253 height 26
select select "SAV"
click at [71, 151] on select "Cheque Savings" at bounding box center [197, 164] width 253 height 26
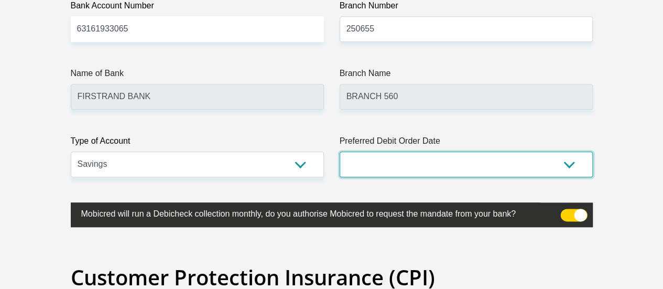
click at [382, 151] on select "1st 2nd 3rd 4th 5th 7th 18th 19th 20th 21st 22nd 23rd 24th 25th 26th 27th 28th …" at bounding box center [466, 164] width 253 height 26
select select "25"
click at [340, 151] on select "1st 2nd 3rd 4th 5th 7th 18th 19th 20th 21st 22nd 23rd 24th 25th 26th 27th 28th …" at bounding box center [466, 164] width 253 height 26
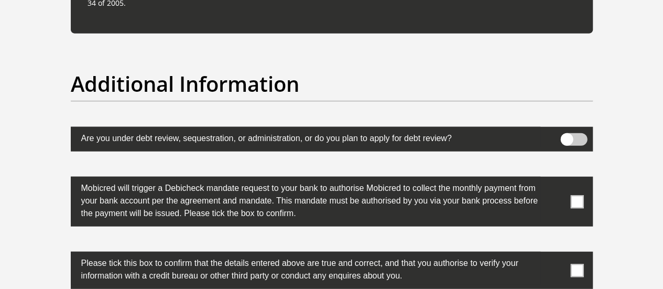
scroll to position [3268, 0]
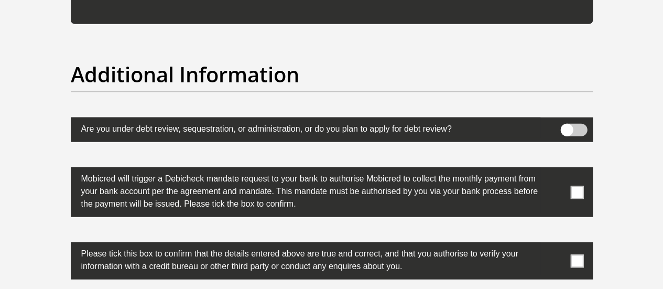
click at [579, 186] on span at bounding box center [576, 192] width 13 height 13
click at [556, 170] on input "checkbox" at bounding box center [556, 170] width 0 height 0
click at [575, 254] on span at bounding box center [576, 260] width 13 height 13
click at [556, 245] on input "checkbox" at bounding box center [556, 245] width 0 height 0
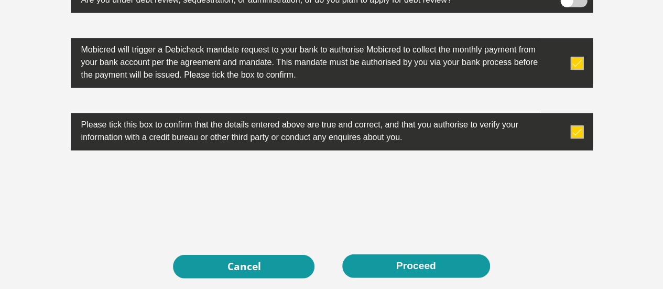
scroll to position [3412, 0]
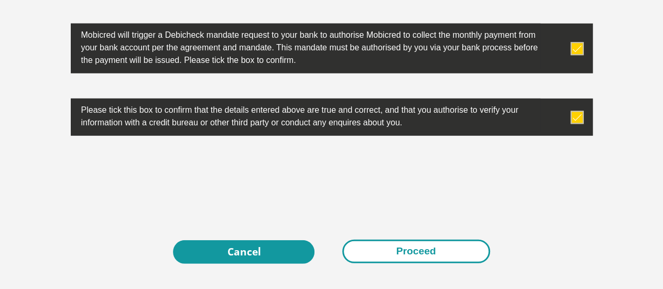
click at [410, 240] on button "Proceed" at bounding box center [416, 252] width 148 height 24
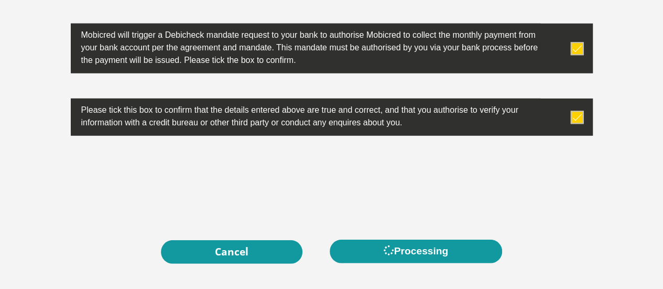
scroll to position [0, 0]
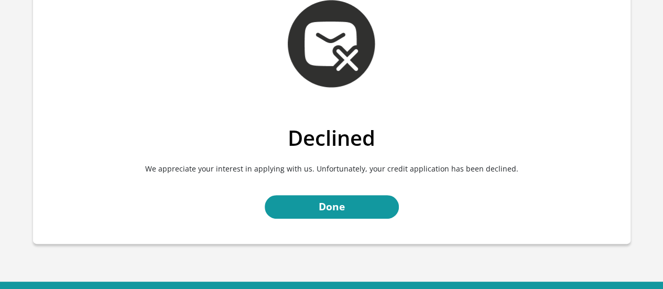
scroll to position [65, 0]
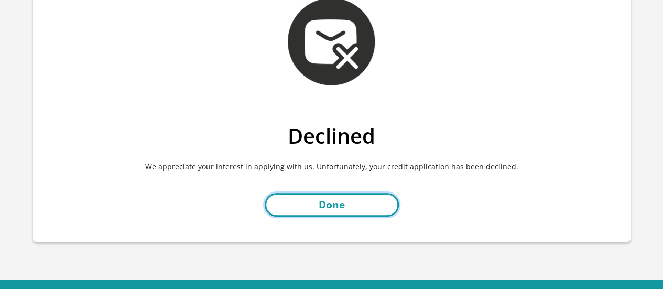
click at [325, 200] on link "Done" at bounding box center [332, 205] width 134 height 24
